Goal: Task Accomplishment & Management: Use online tool/utility

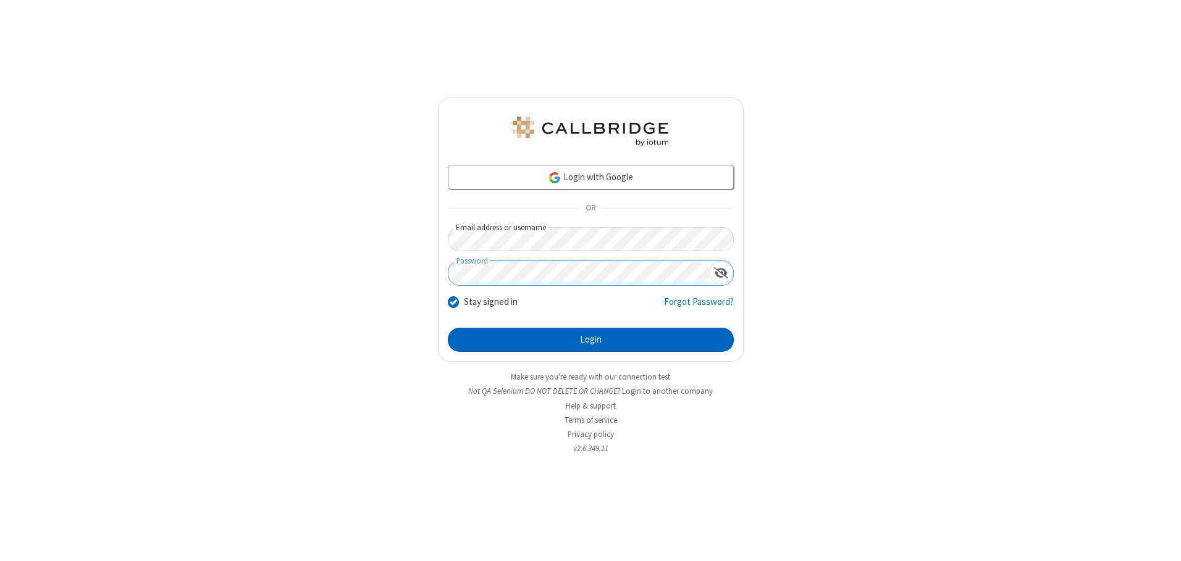
click at [590, 340] on button "Login" at bounding box center [591, 340] width 286 height 25
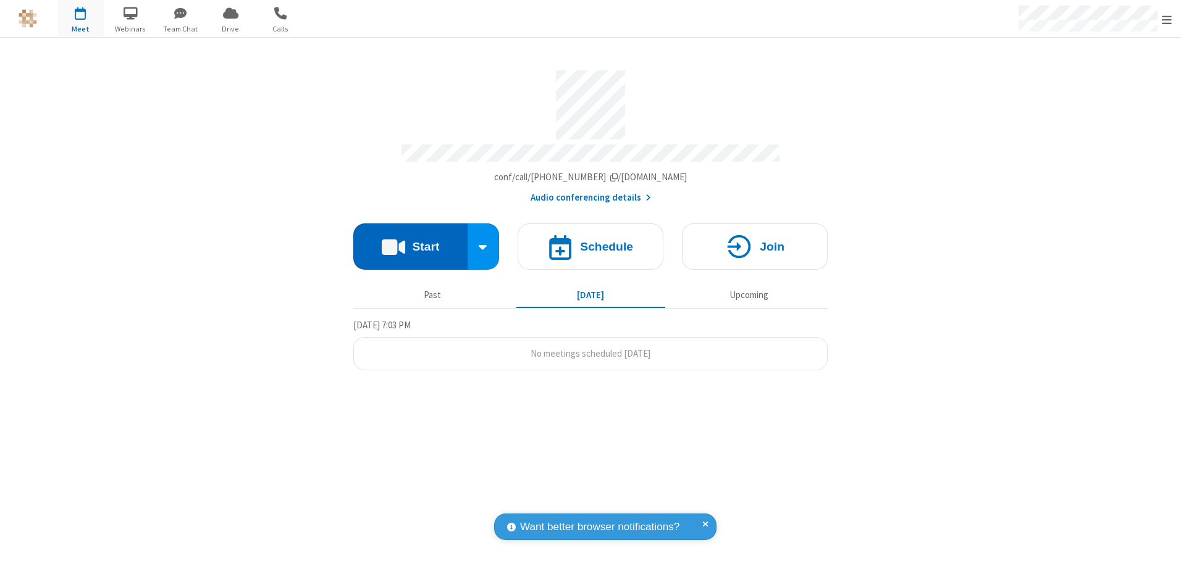
click at [410, 242] on button "Start" at bounding box center [410, 247] width 114 height 46
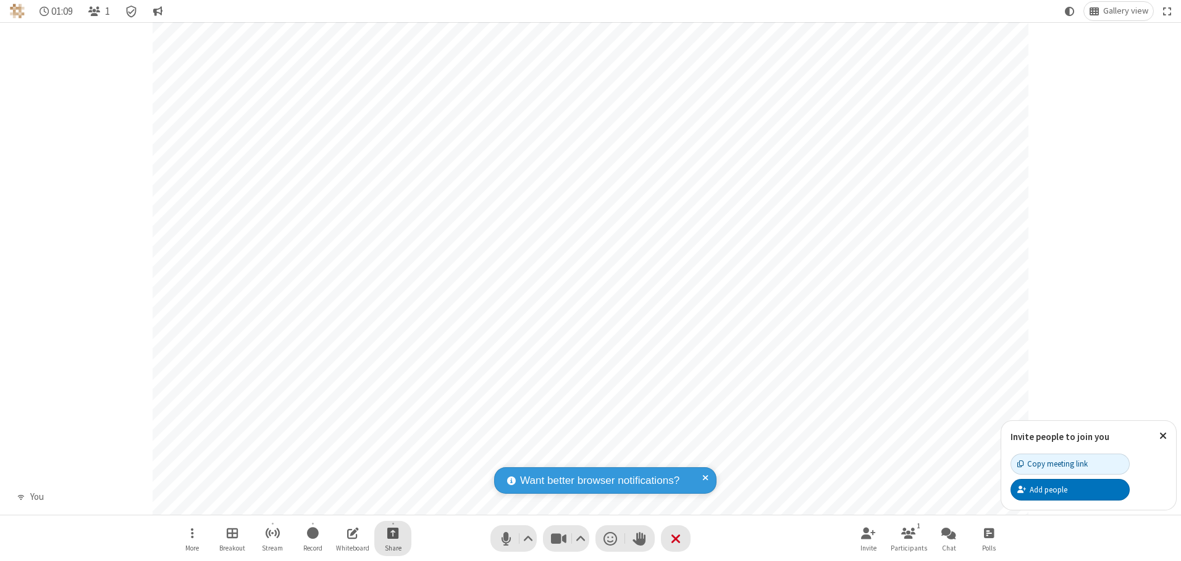
click at [393, 533] on span "Start sharing" at bounding box center [393, 533] width 12 height 15
click at [343, 482] on span "Present files & media" at bounding box center [343, 482] width 14 height 10
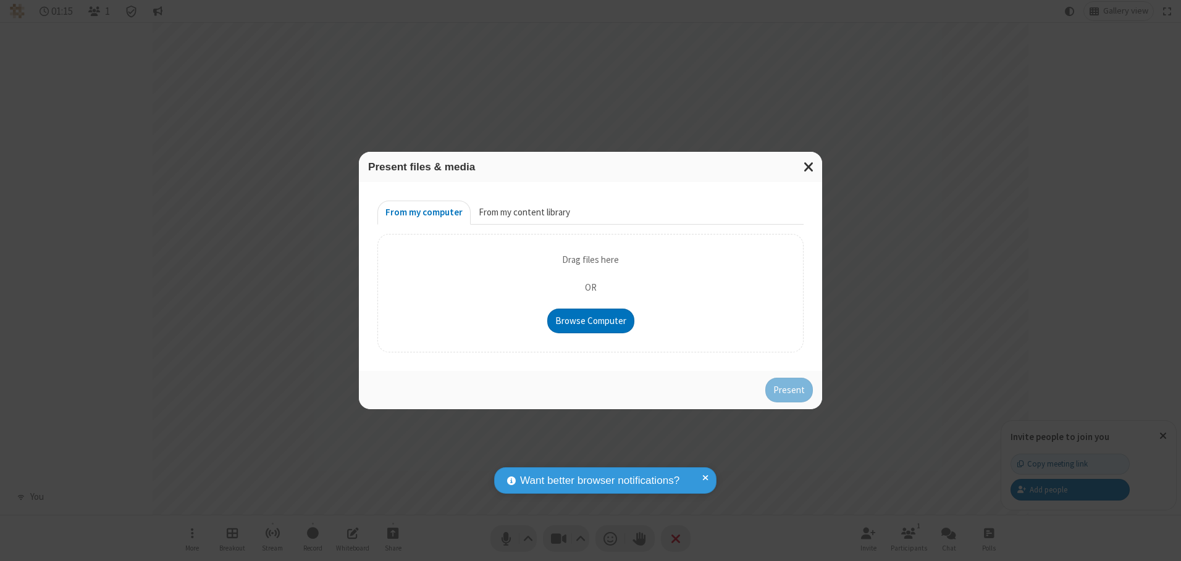
click at [523, 212] on button "From my content library" at bounding box center [524, 213] width 107 height 25
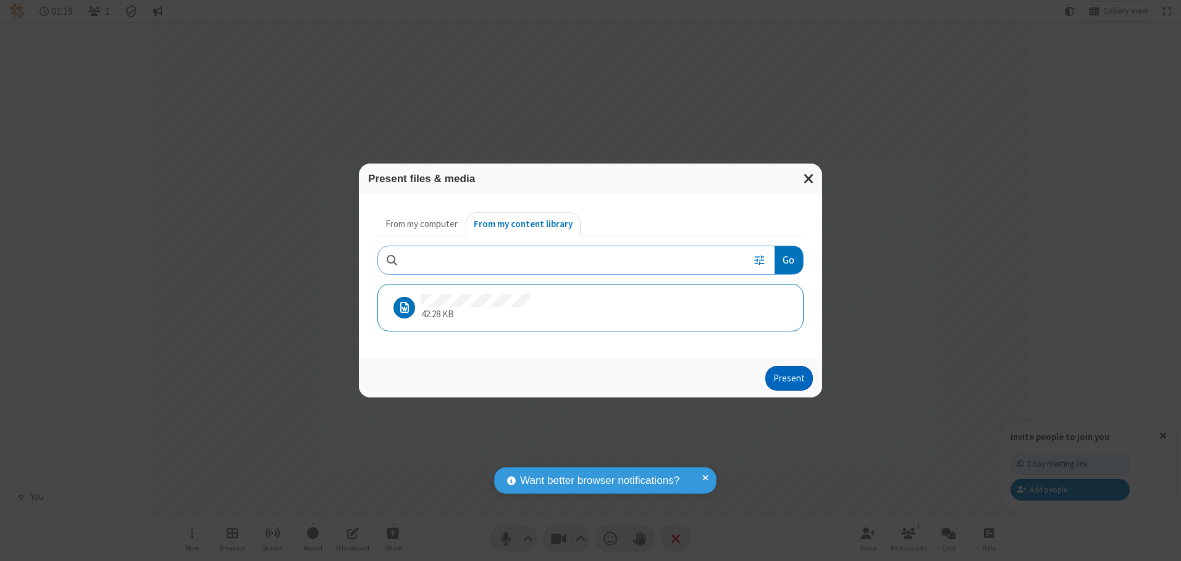
click at [790, 378] on button "Present" at bounding box center [789, 378] width 48 height 25
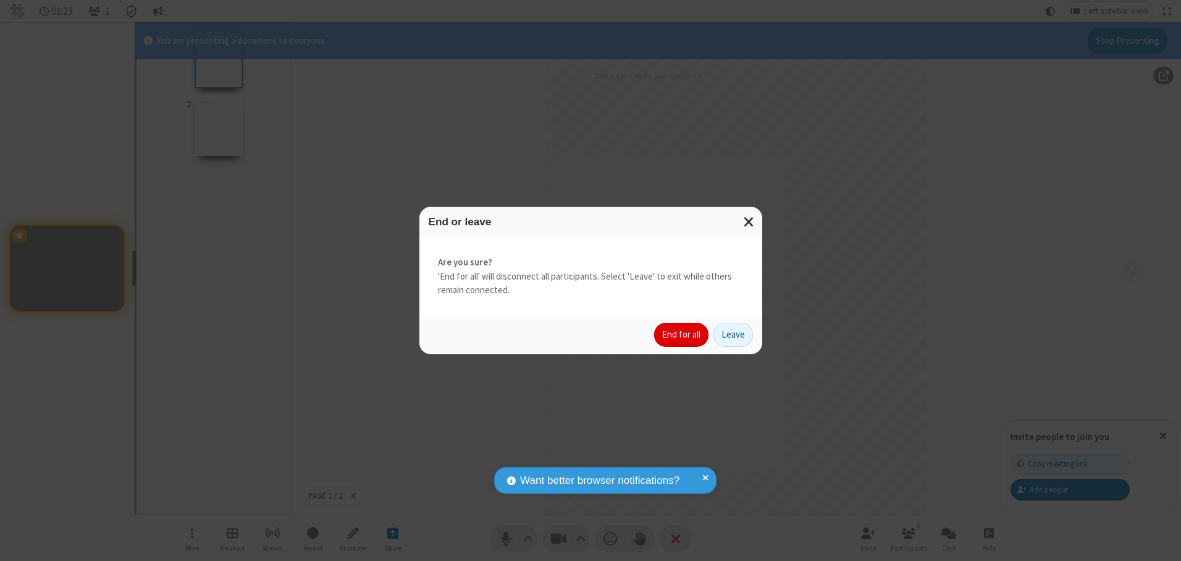
click at [682, 335] on button "End for all" at bounding box center [681, 335] width 54 height 25
